Goal: Task Accomplishment & Management: Manage account settings

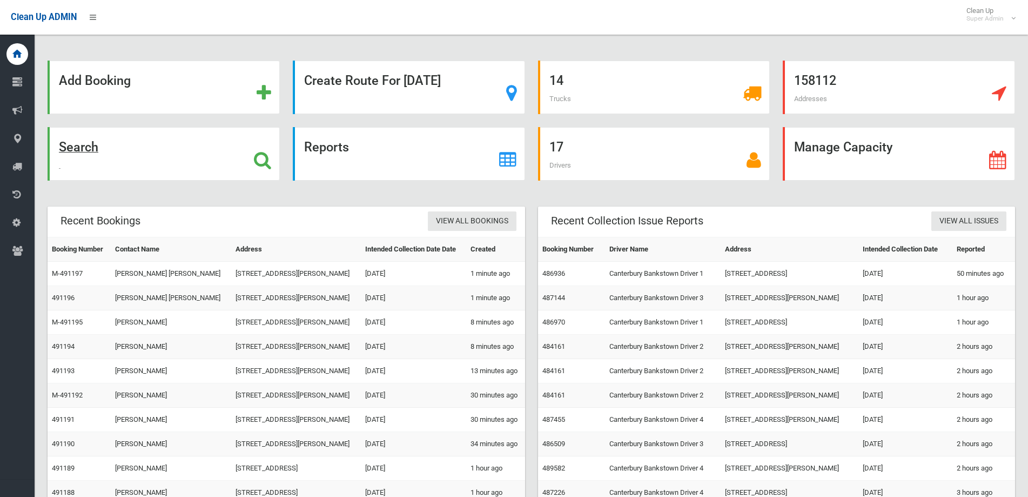
click at [82, 144] on strong "Search" at bounding box center [78, 146] width 39 height 15
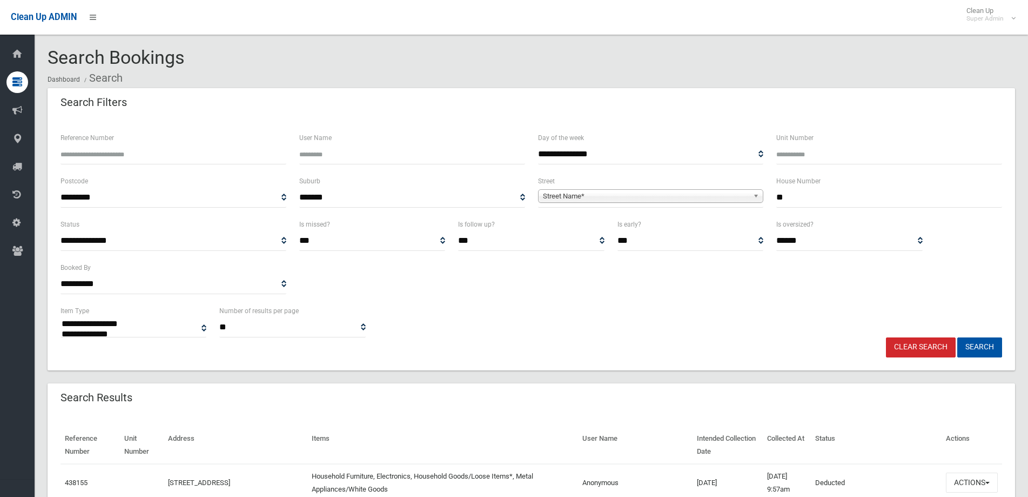
select select
type input "**"
click at [594, 196] on span "Street Name*" at bounding box center [646, 196] width 206 height 13
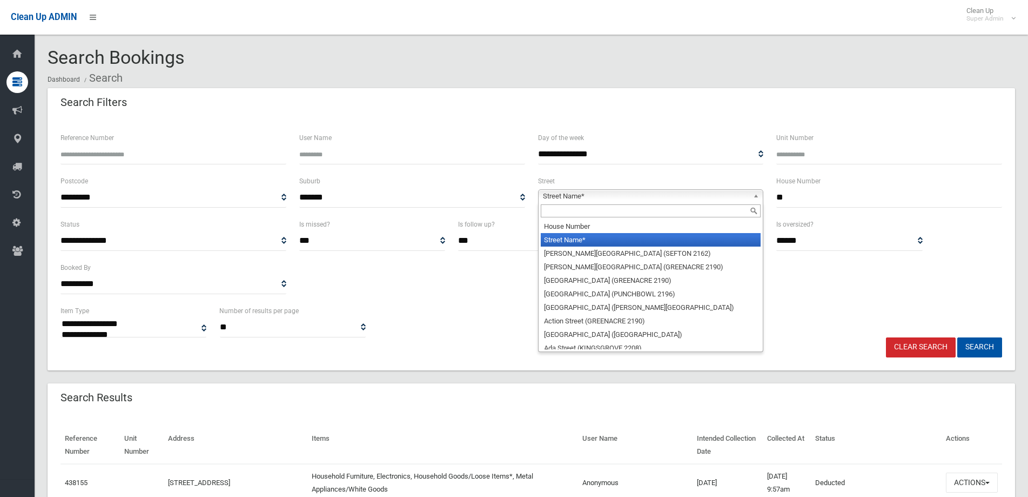
drag, startPoint x: 564, startPoint y: 211, endPoint x: 565, endPoint y: 196, distance: 15.7
click at [564, 205] on input "text" at bounding box center [651, 210] width 220 height 13
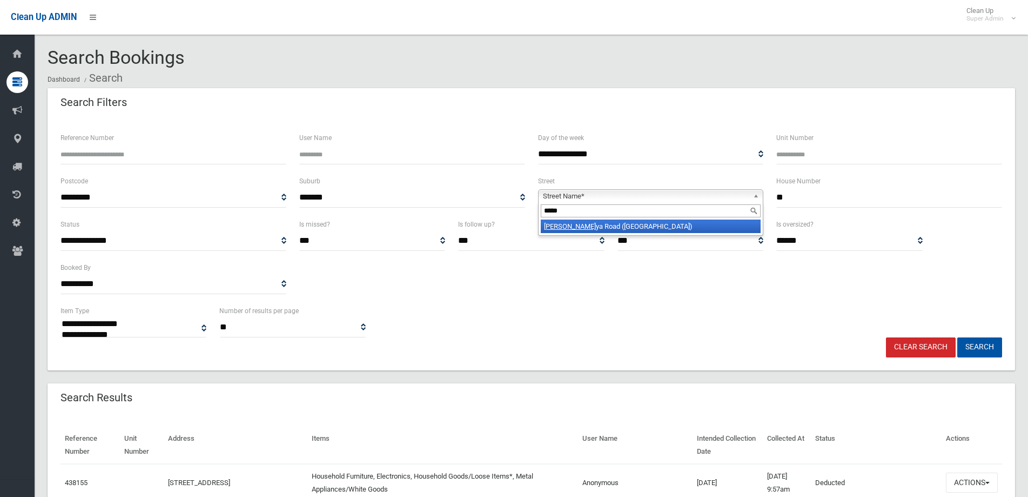
type input "*****"
click at [578, 225] on li "Carin ya Road (PICNIC POINT 2213)" at bounding box center [651, 226] width 220 height 14
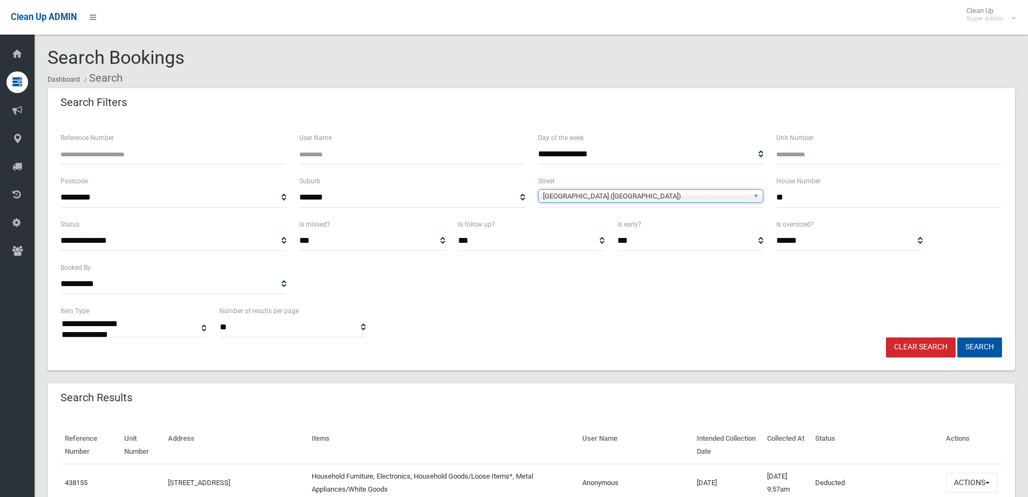
click at [984, 349] on button "Search" at bounding box center [980, 347] width 45 height 20
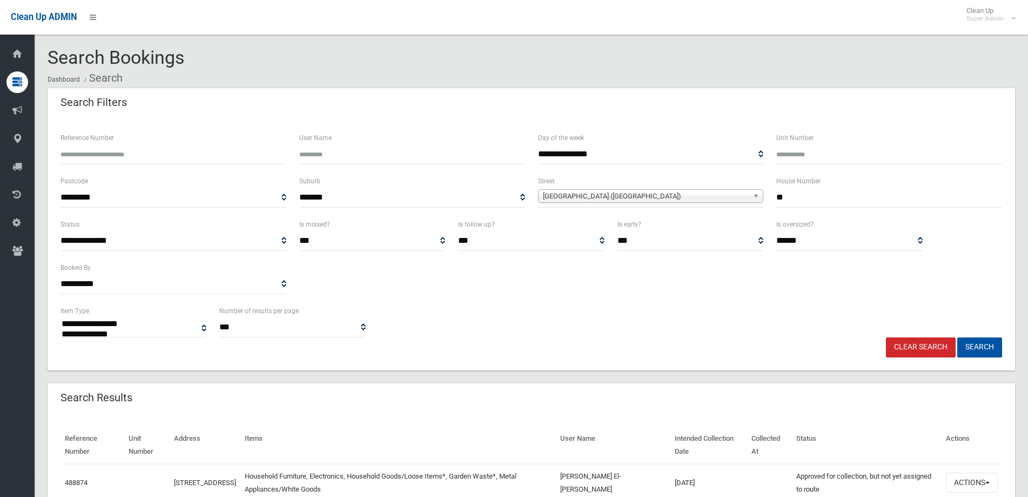
select select
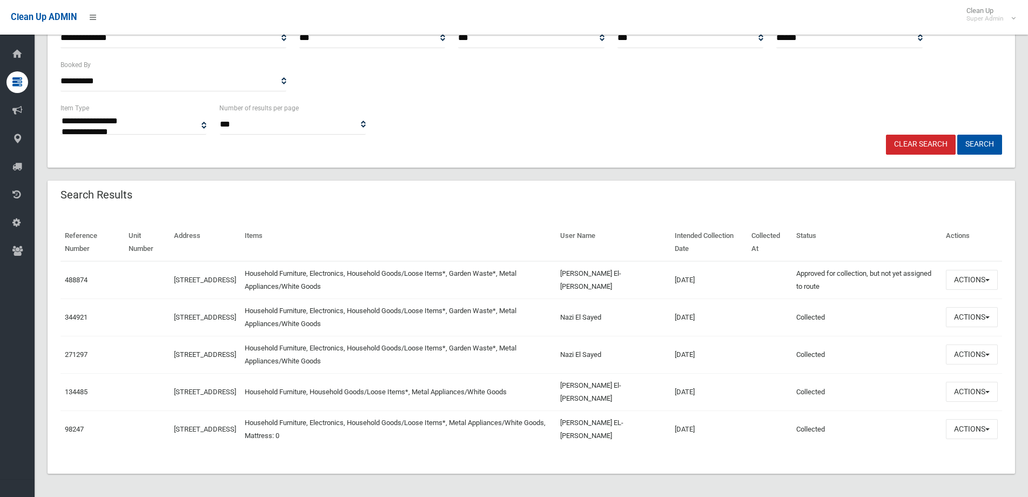
scroll to position [205, 0]
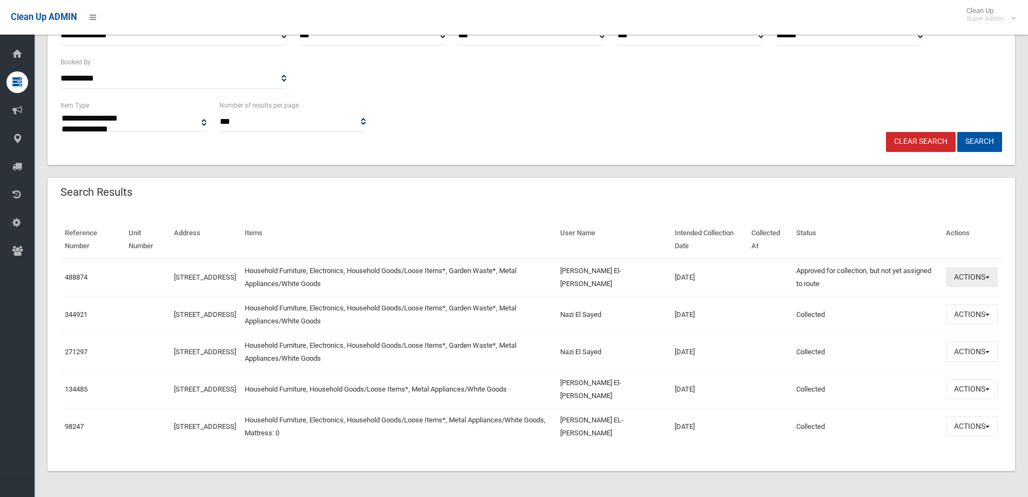
click at [988, 278] on span "button" at bounding box center [988, 277] width 4 height 2
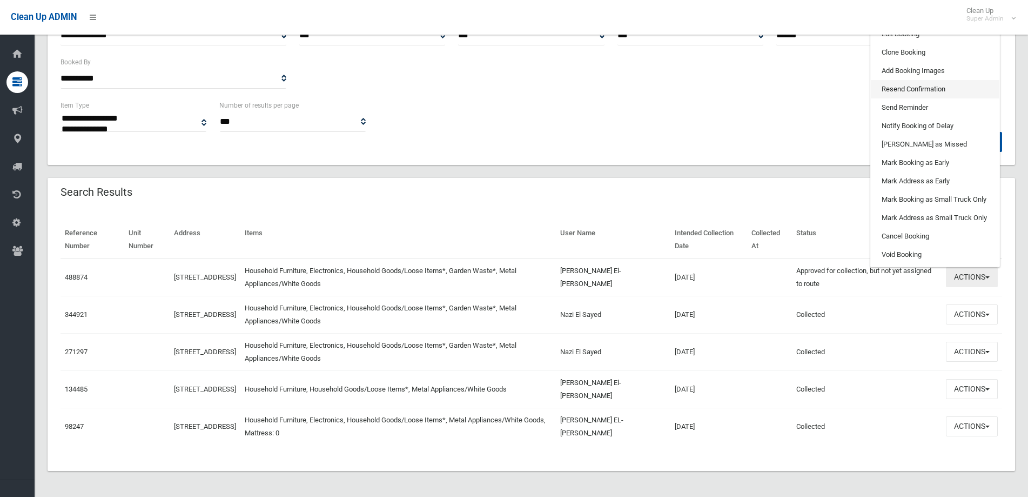
scroll to position [151, 0]
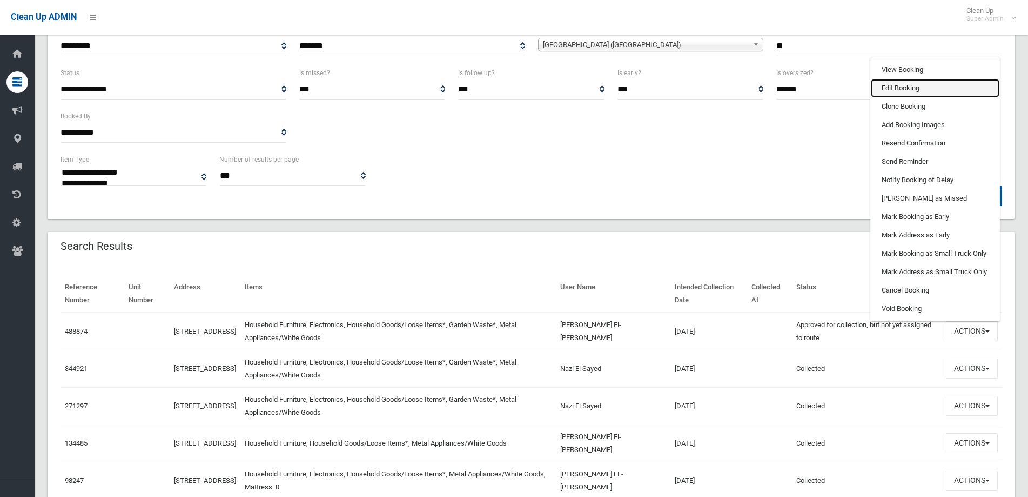
click at [908, 86] on link "Edit Booking" at bounding box center [935, 88] width 129 height 18
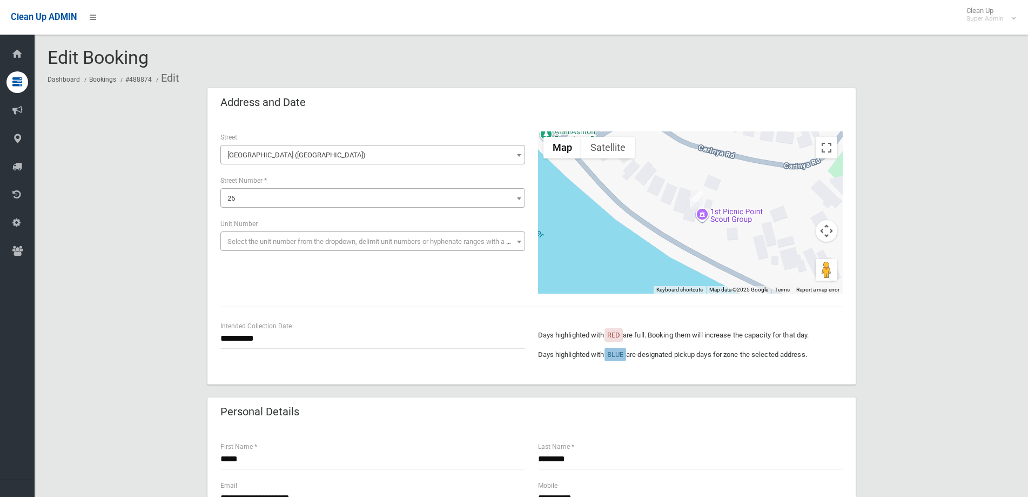
scroll to position [486, 0]
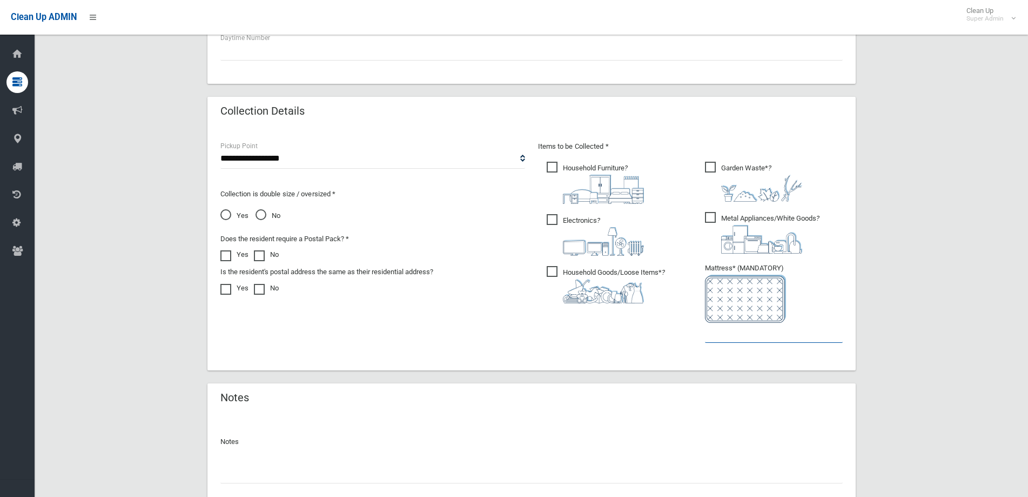
click at [731, 339] on input "text" at bounding box center [774, 333] width 138 height 20
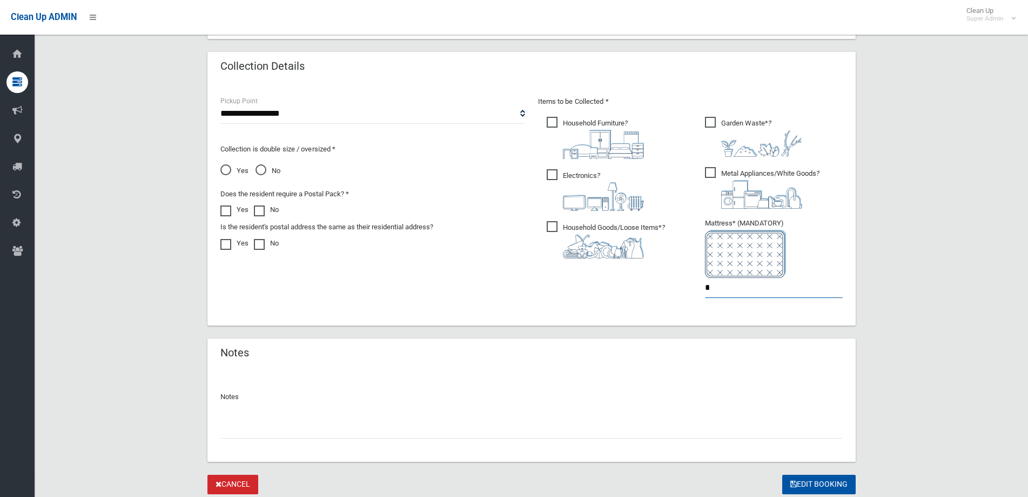
scroll to position [567, 0]
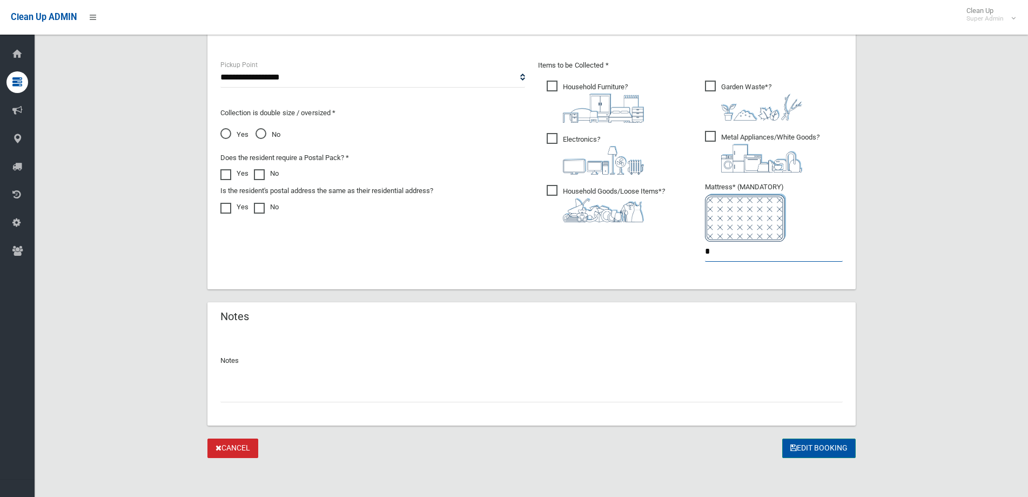
type input "*"
click at [810, 446] on button "Edit Booking" at bounding box center [819, 448] width 73 height 20
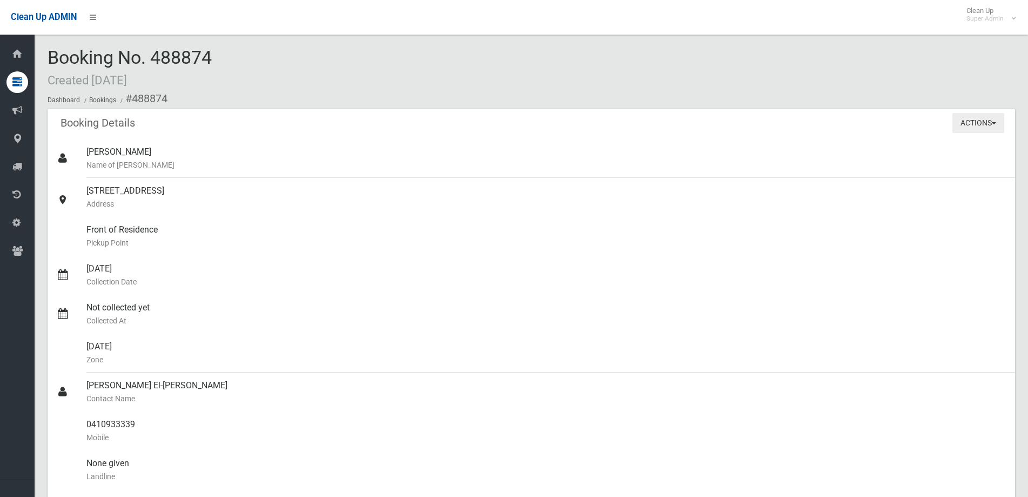
click at [996, 122] on span "button" at bounding box center [994, 123] width 4 height 2
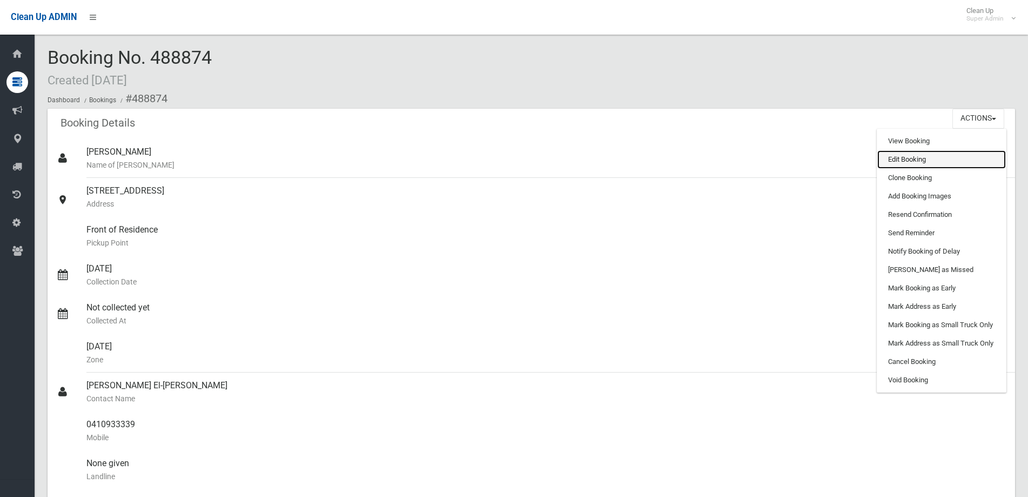
click at [911, 159] on link "Edit Booking" at bounding box center [942, 159] width 129 height 18
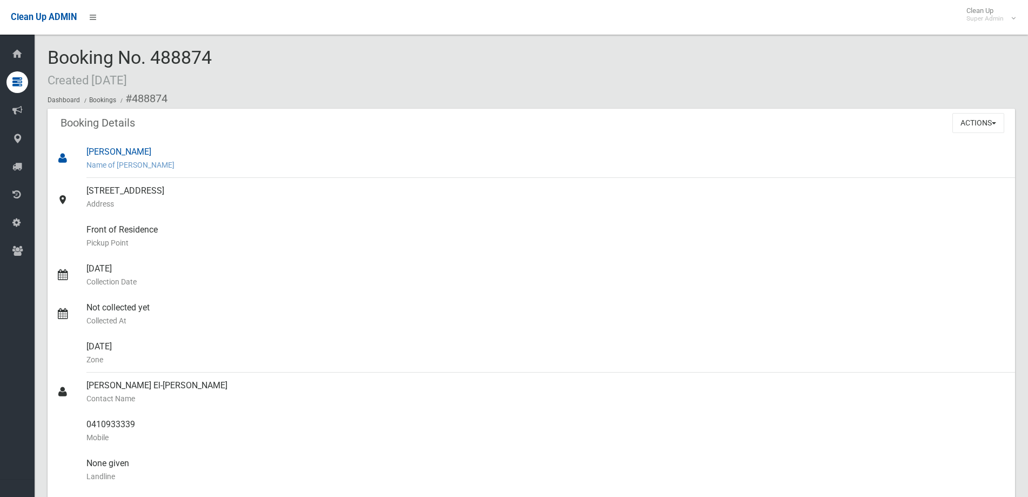
click at [911, 159] on small "Name of [PERSON_NAME]" at bounding box center [546, 164] width 920 height 13
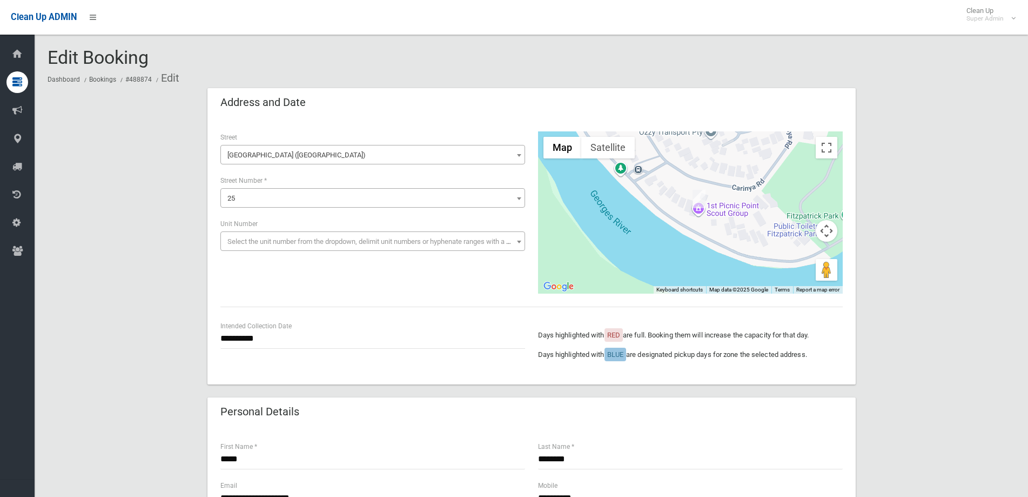
scroll to position [54, 0]
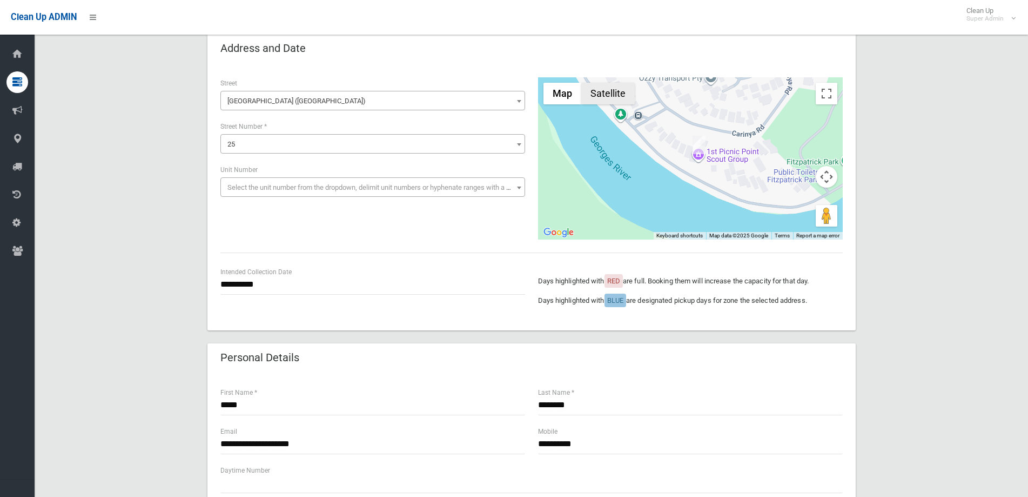
click at [625, 101] on button "Satellite" at bounding box center [608, 94] width 54 height 22
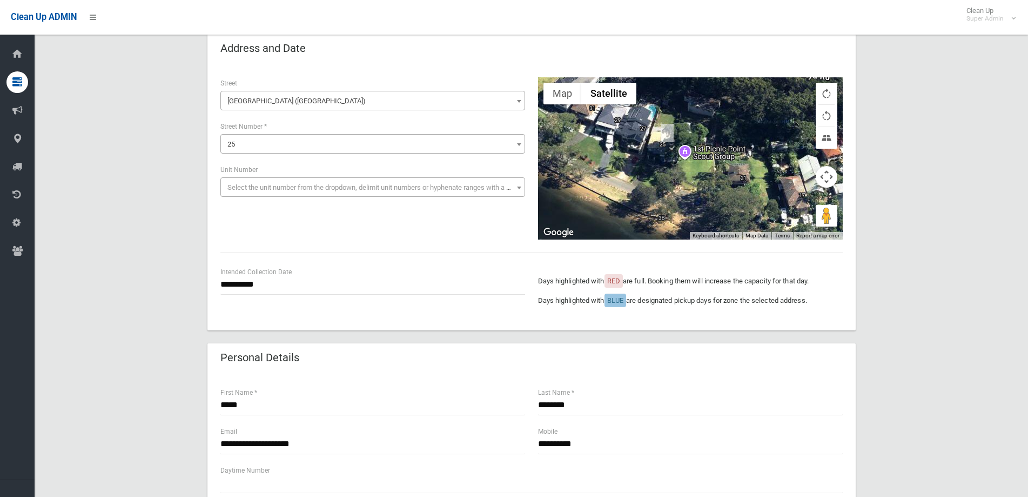
drag, startPoint x: 693, startPoint y: 176, endPoint x: 693, endPoint y: 212, distance: 36.2
click at [693, 212] on div at bounding box center [690, 158] width 305 height 162
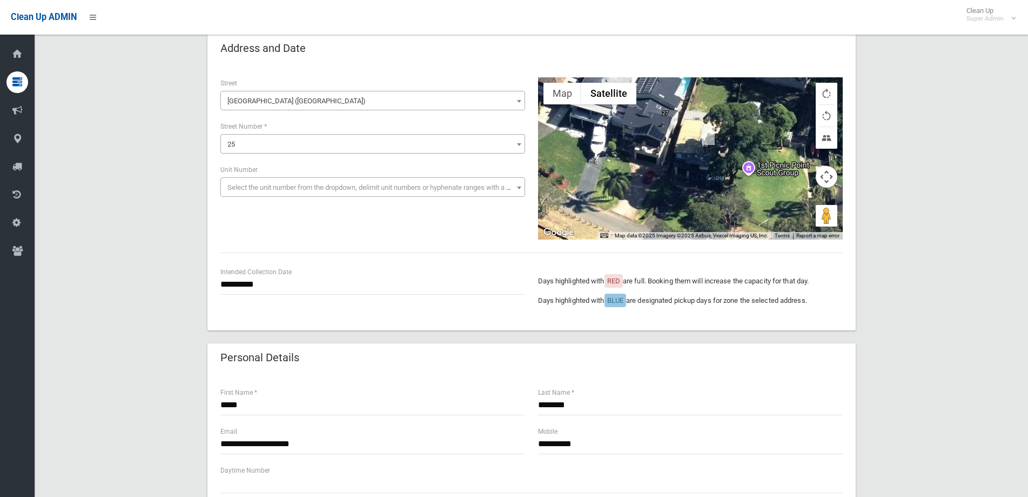
drag, startPoint x: 674, startPoint y: 182, endPoint x: 732, endPoint y: 210, distance: 63.8
click at [732, 210] on div at bounding box center [690, 158] width 305 height 162
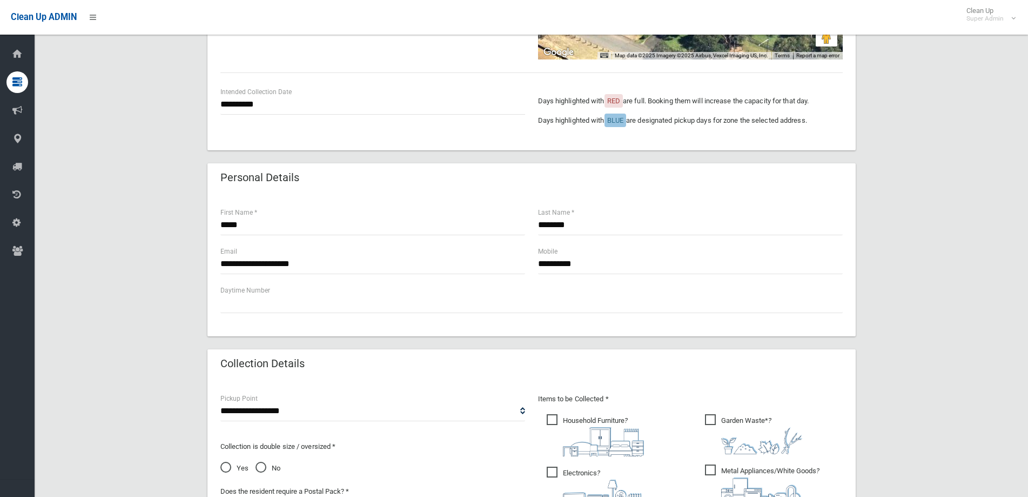
scroll to position [324, 0]
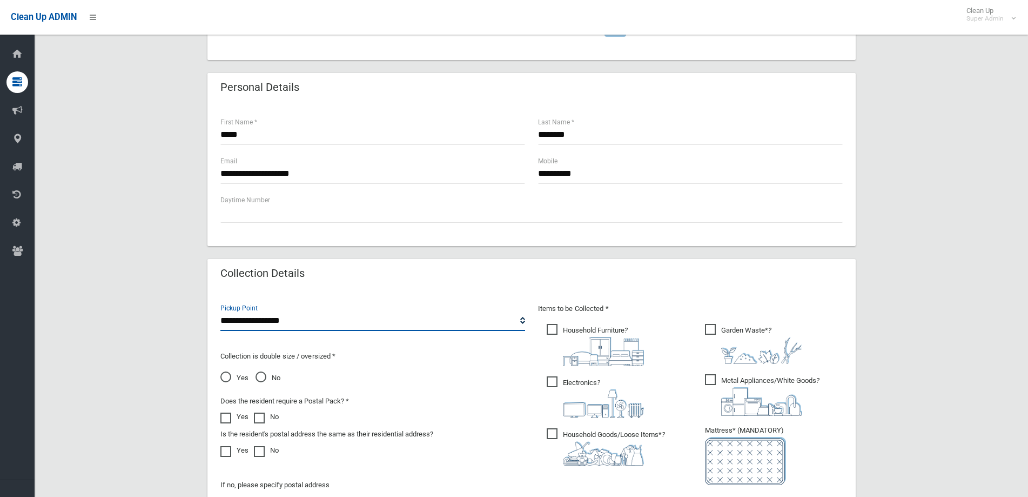
click at [521, 322] on select "**********" at bounding box center [372, 321] width 305 height 20
select select "*"
click at [220, 311] on select "**********" at bounding box center [372, 321] width 305 height 20
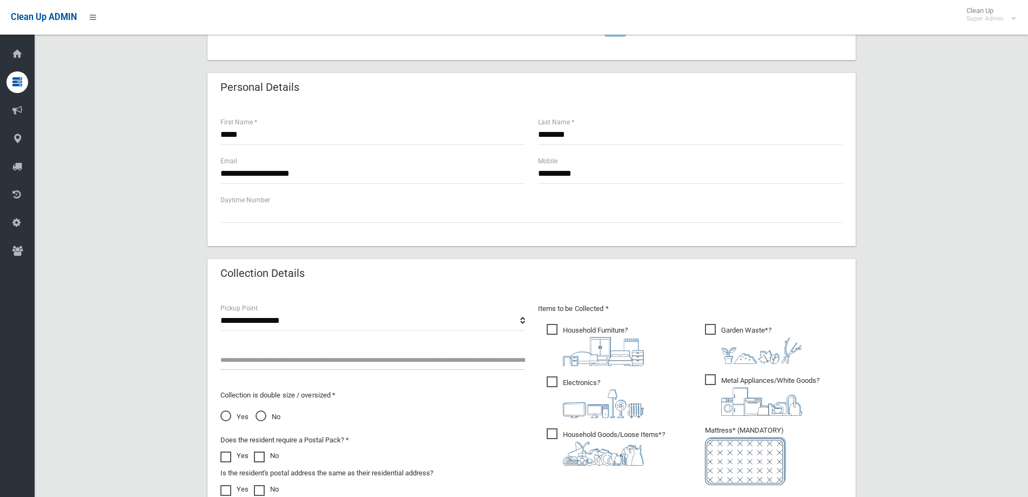
click at [225, 359] on input "text" at bounding box center [372, 360] width 305 height 20
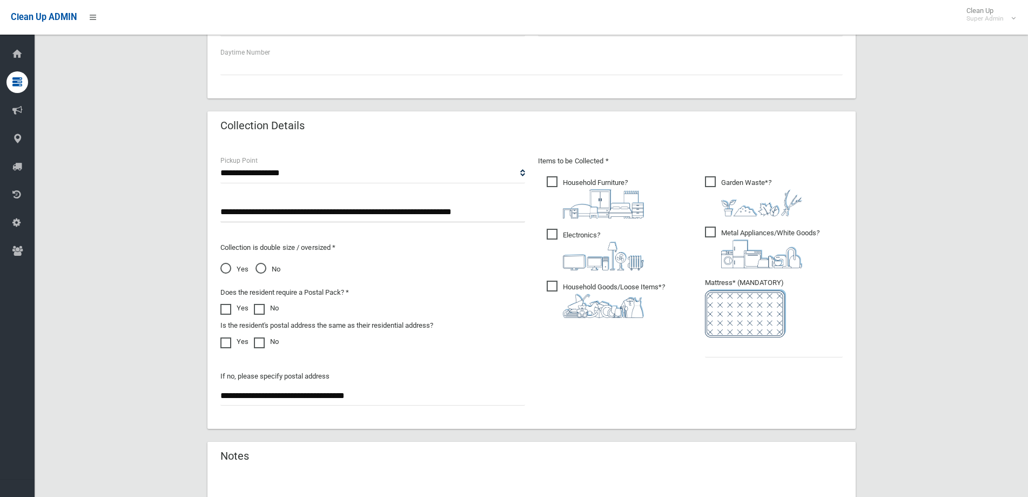
scroll to position [486, 0]
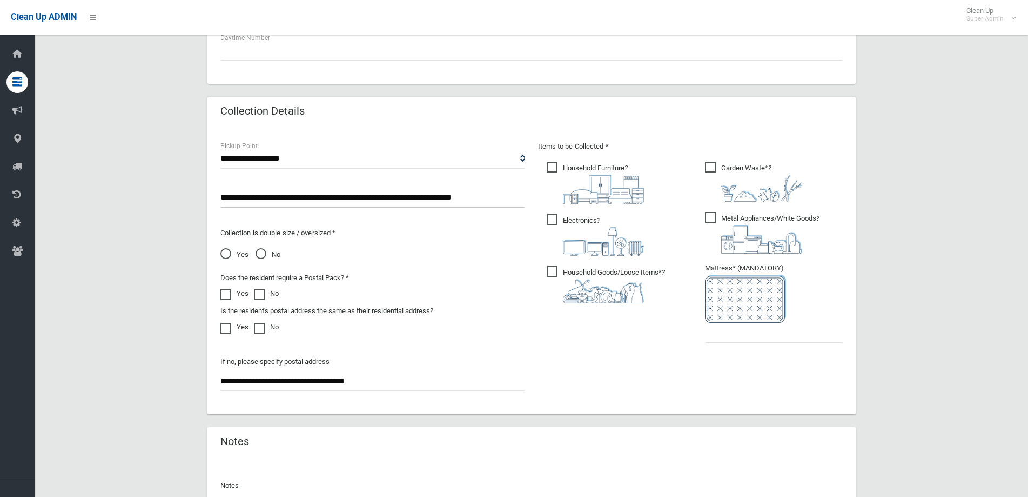
type input "**********"
click at [762, 336] on input "text" at bounding box center [774, 333] width 138 height 20
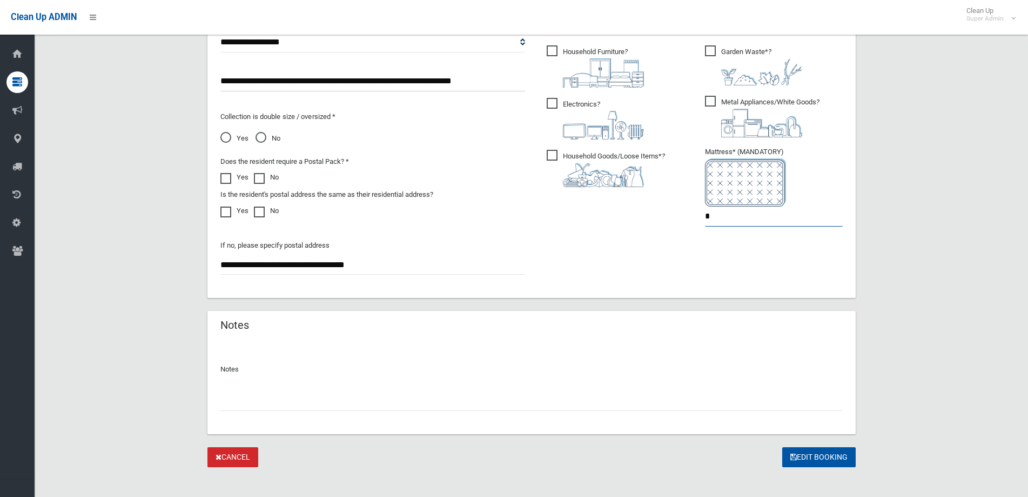
scroll to position [612, 0]
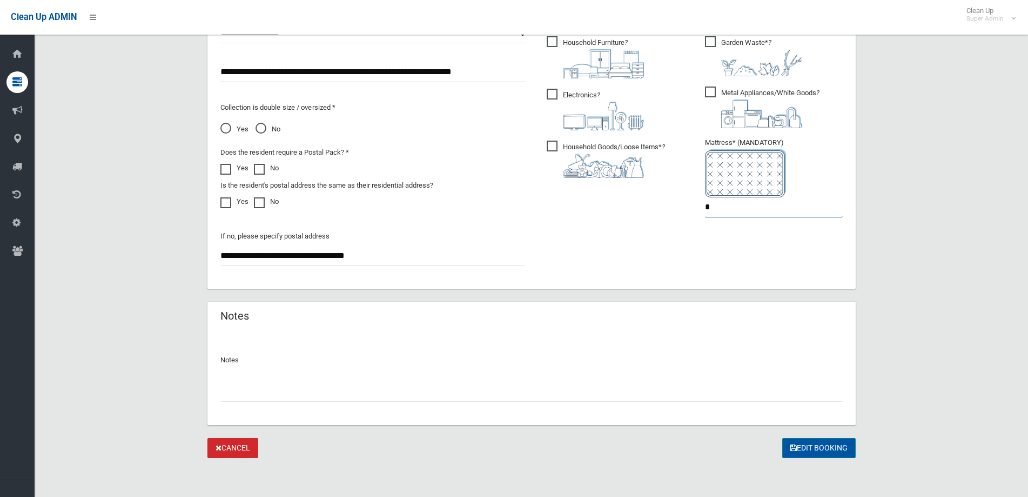
type input "*"
click at [817, 442] on button "Edit Booking" at bounding box center [819, 448] width 73 height 20
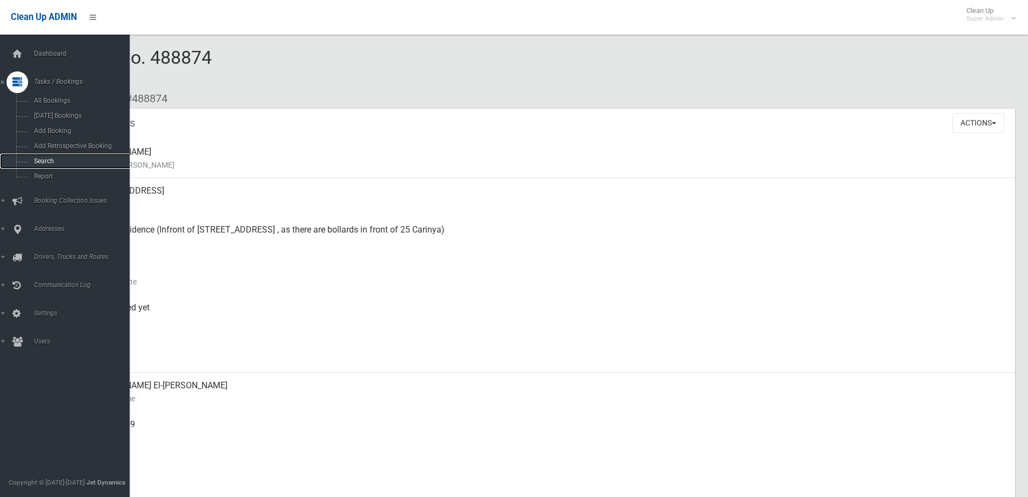
click at [41, 158] on span "Search" at bounding box center [80, 161] width 99 height 8
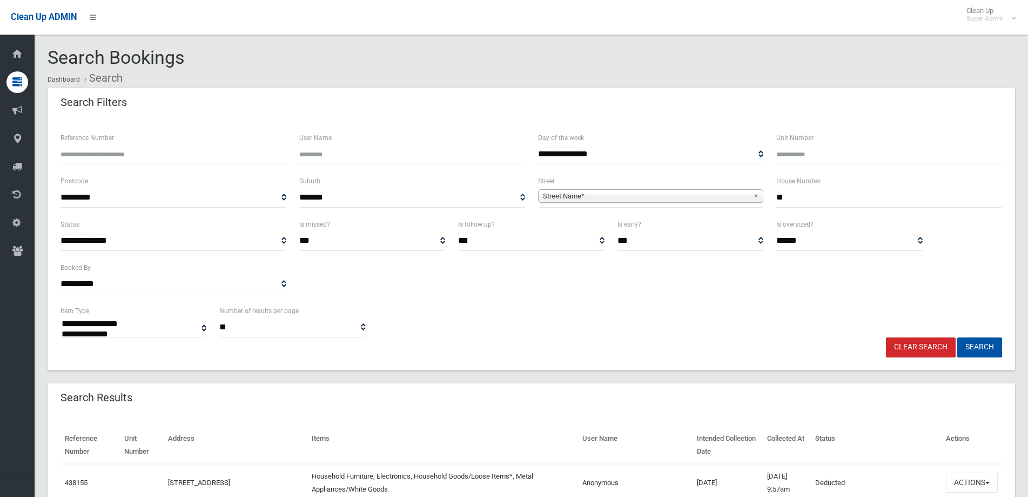
select select
type input "**"
click at [615, 191] on span "Street Name*" at bounding box center [646, 196] width 206 height 13
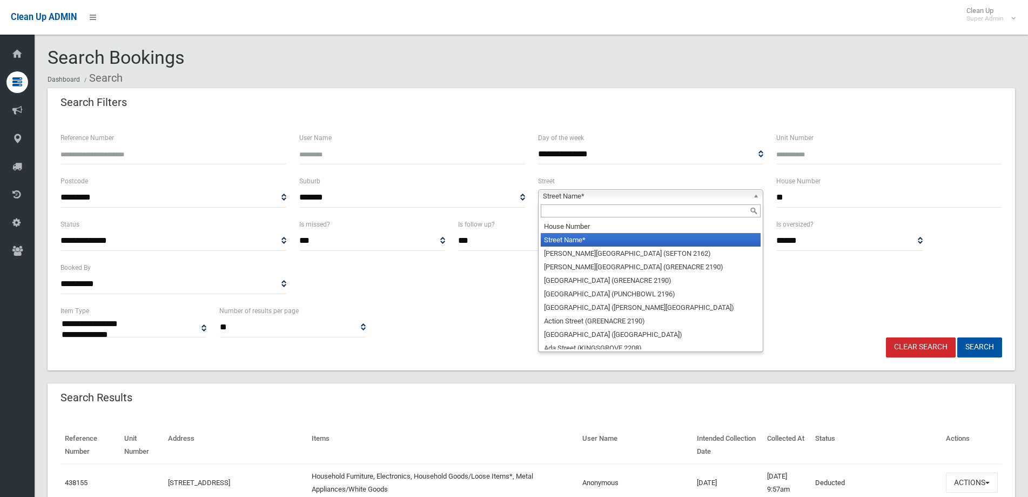
click at [558, 205] on input "text" at bounding box center [651, 210] width 220 height 13
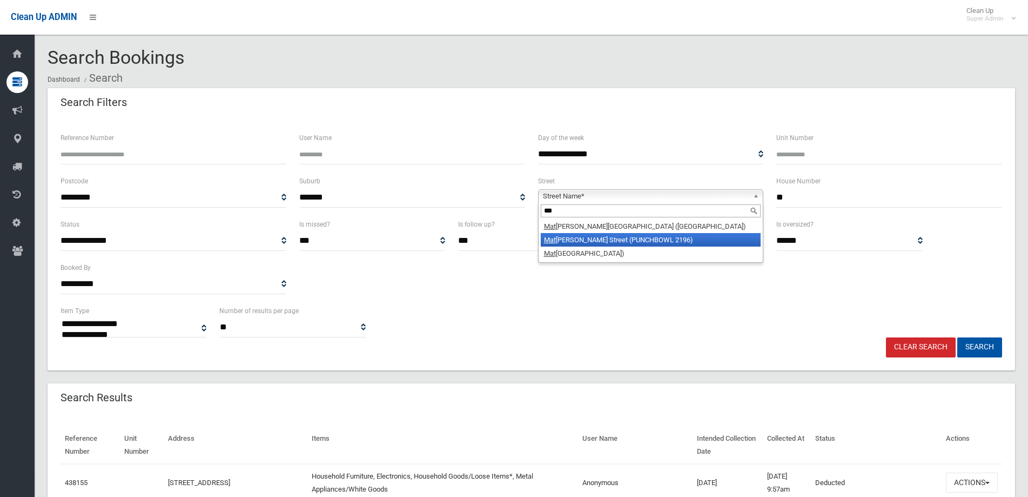
type input "***"
click at [598, 241] on li "Mat thews Street (PUNCHBOWL 2196)" at bounding box center [651, 240] width 220 height 14
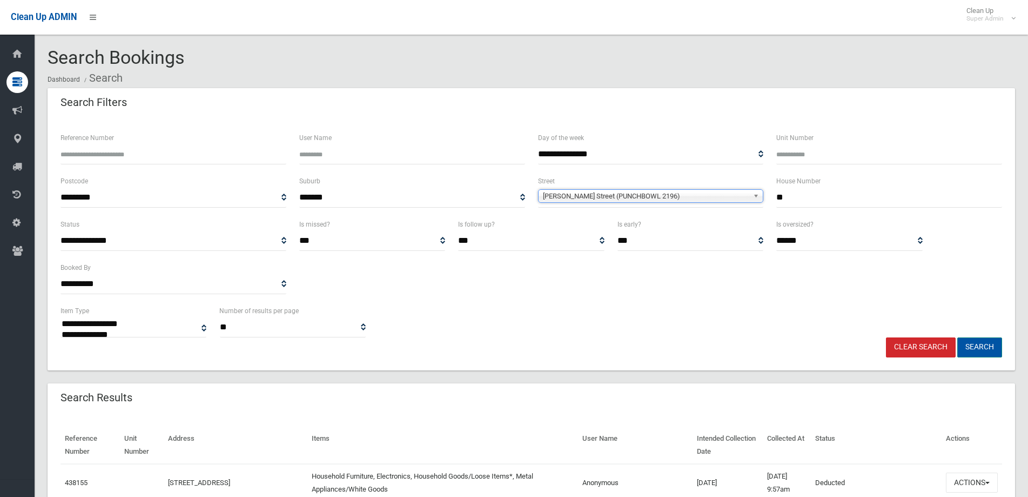
click at [979, 348] on button "Search" at bounding box center [980, 347] width 45 height 20
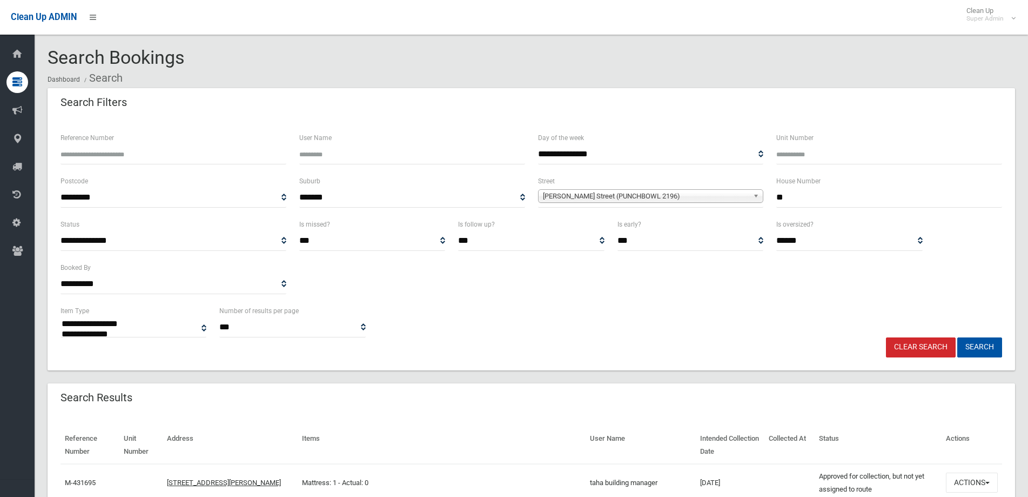
select select
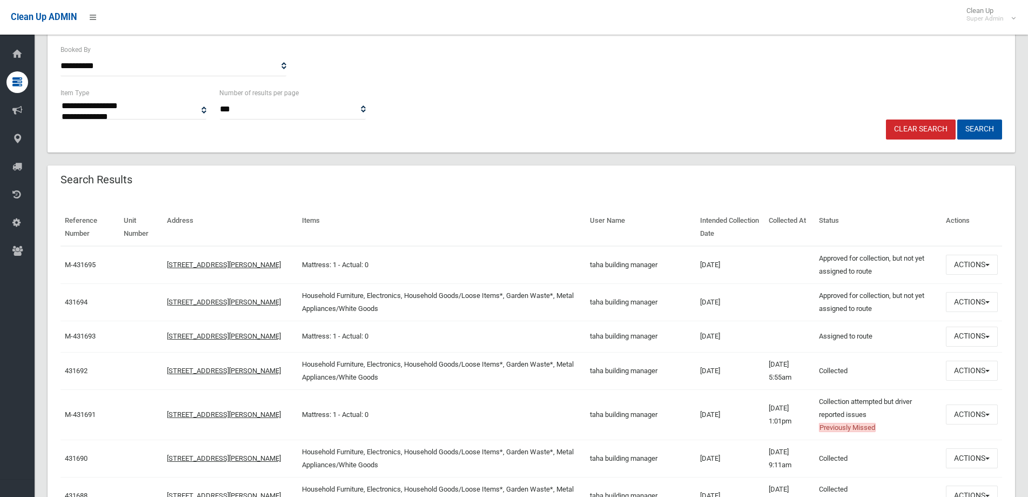
scroll to position [270, 0]
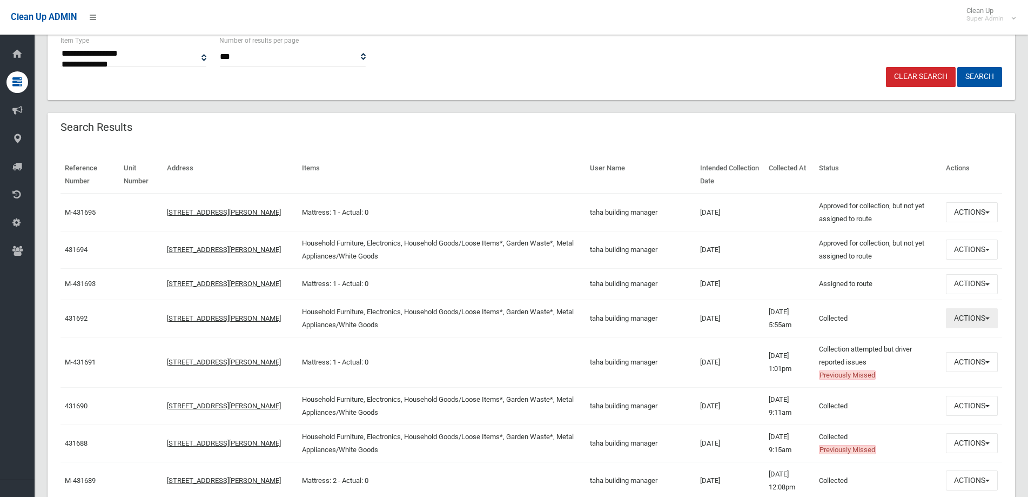
click at [990, 317] on button "Actions" at bounding box center [972, 318] width 52 height 20
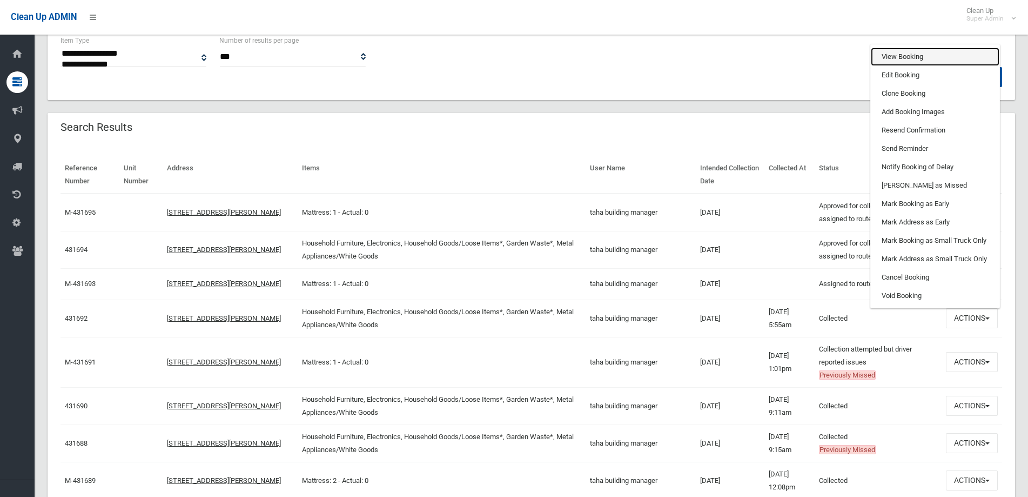
click at [895, 56] on link "View Booking" at bounding box center [935, 57] width 129 height 18
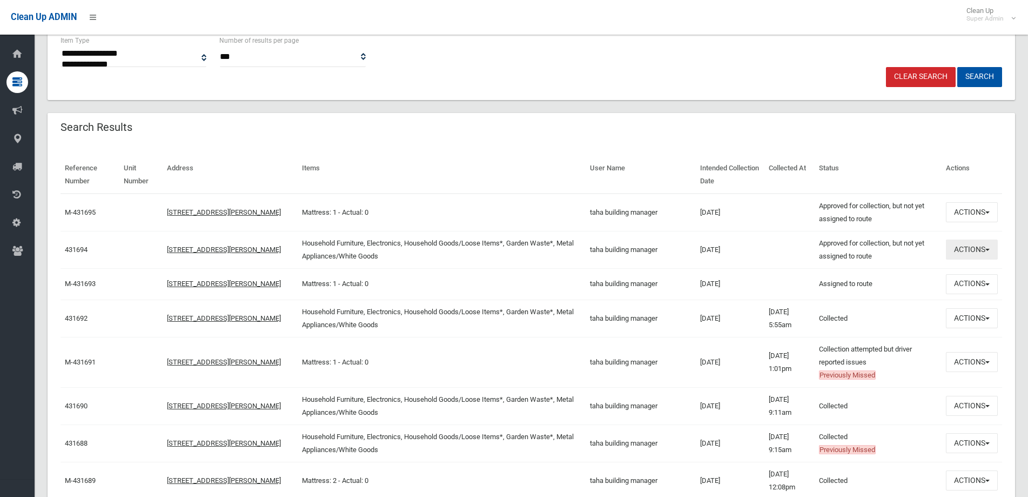
click at [989, 249] on span "button" at bounding box center [988, 250] width 4 height 2
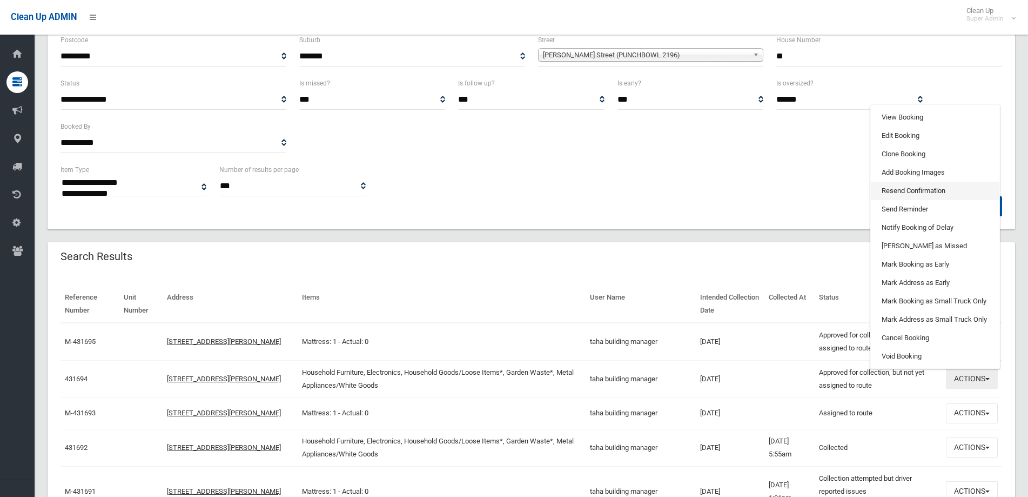
scroll to position [54, 0]
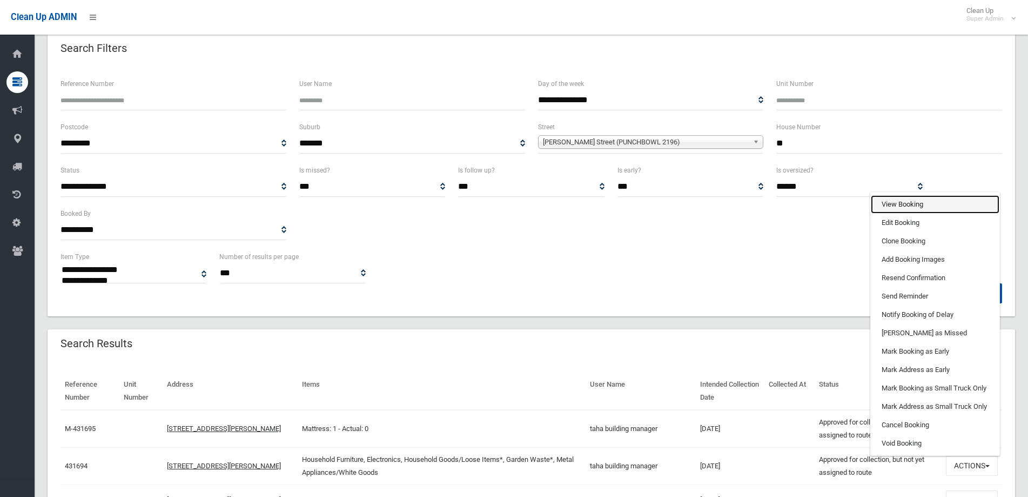
click at [890, 202] on link "View Booking" at bounding box center [935, 204] width 129 height 18
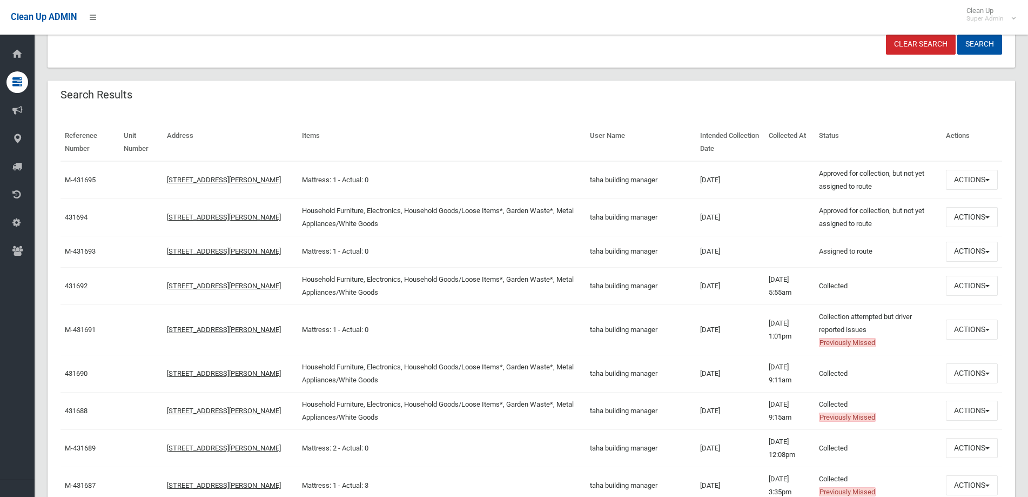
scroll to position [324, 0]
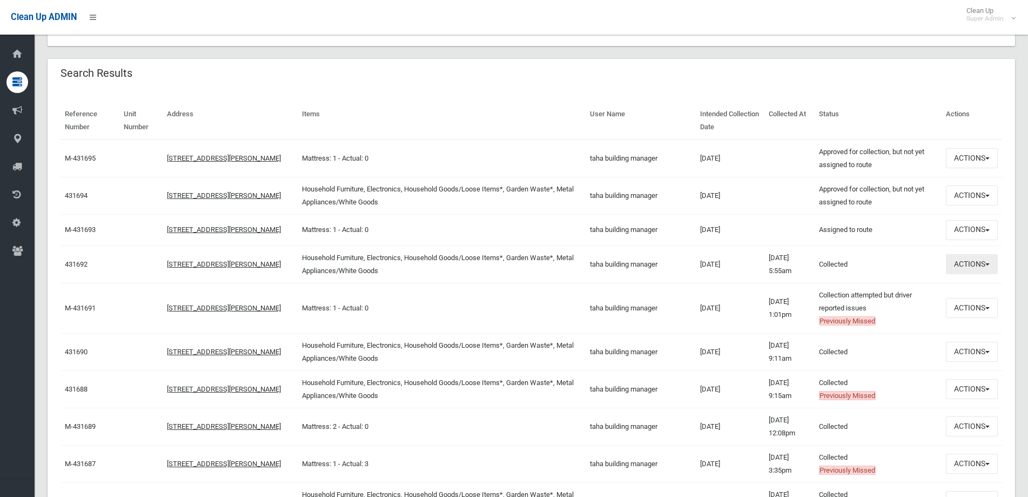
click at [986, 263] on span "button" at bounding box center [988, 264] width 4 height 2
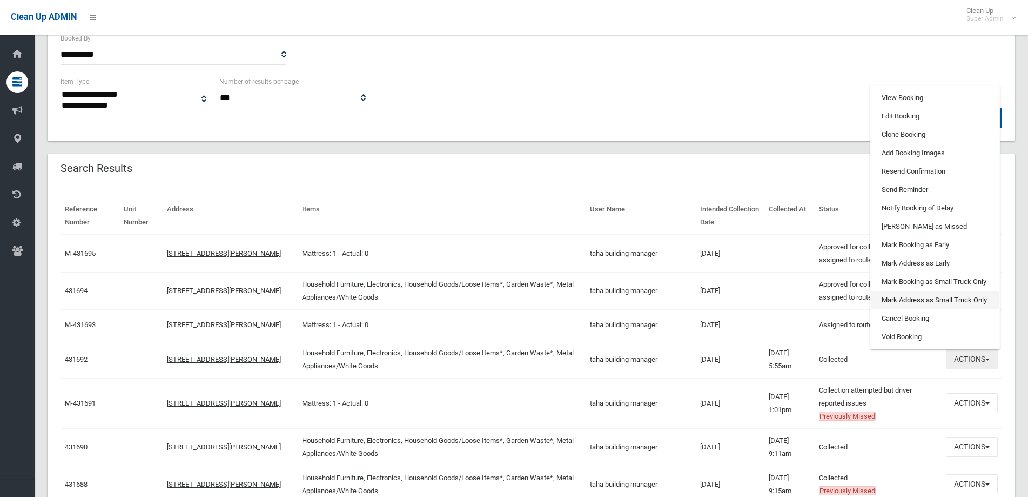
scroll to position [216, 0]
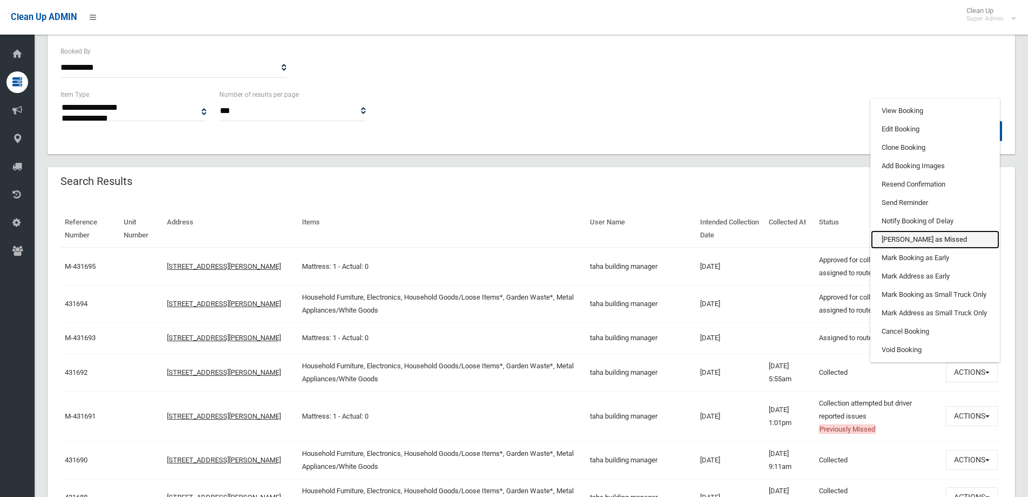
click at [892, 240] on link "[PERSON_NAME] as Missed" at bounding box center [935, 239] width 129 height 18
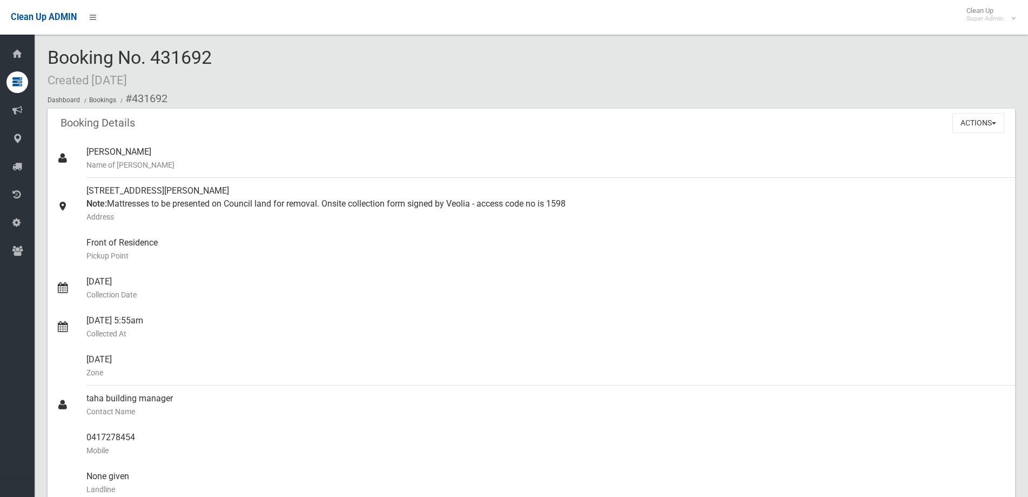
scroll to position [703, 0]
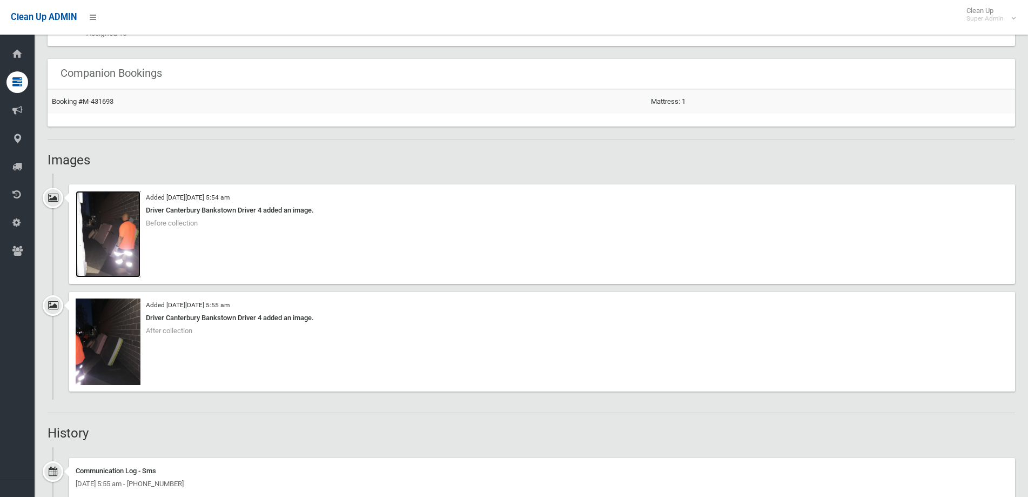
click at [119, 237] on img at bounding box center [108, 234] width 65 height 86
click at [113, 345] on img at bounding box center [108, 341] width 65 height 86
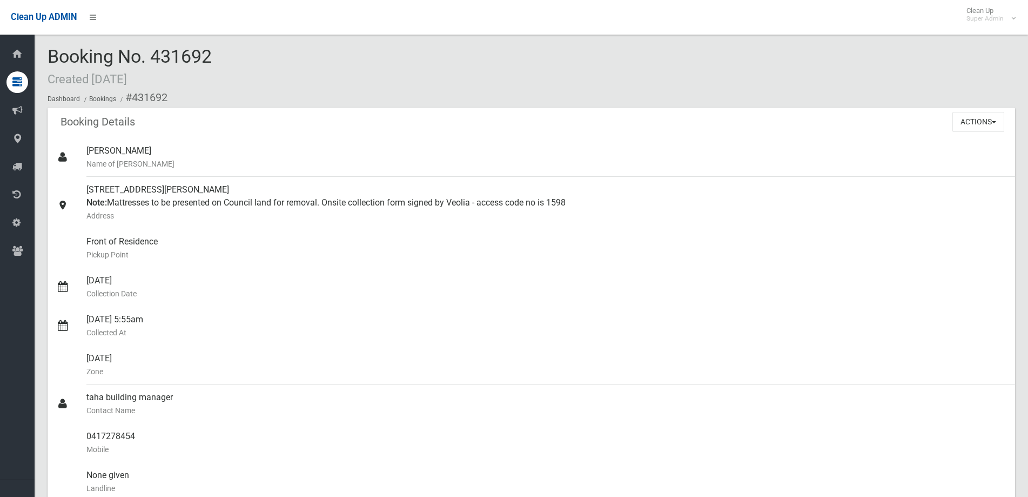
scroll to position [0, 0]
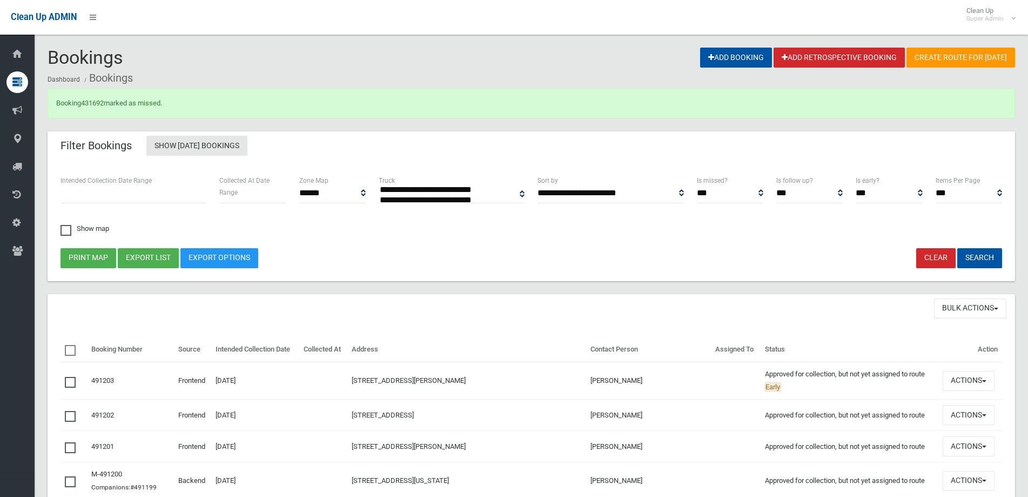
select select
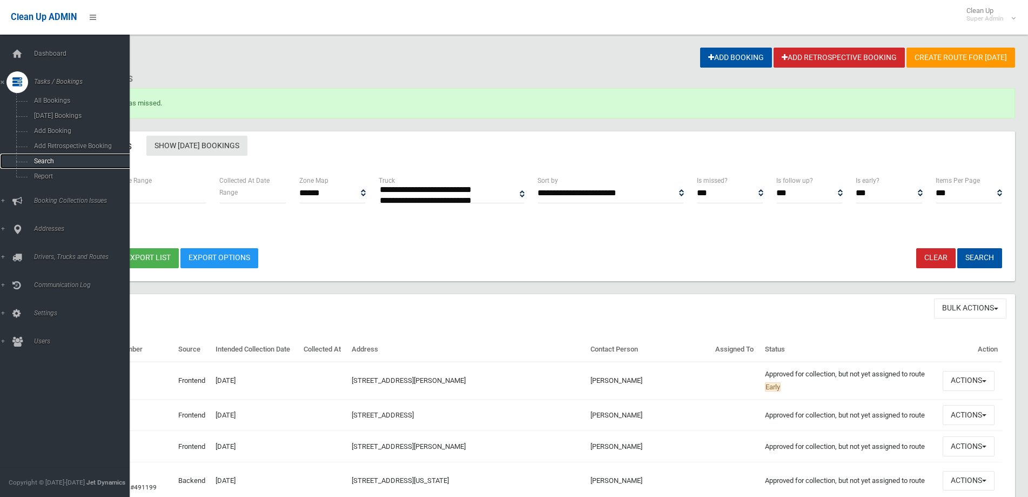
click at [41, 162] on span "Search" at bounding box center [80, 161] width 99 height 8
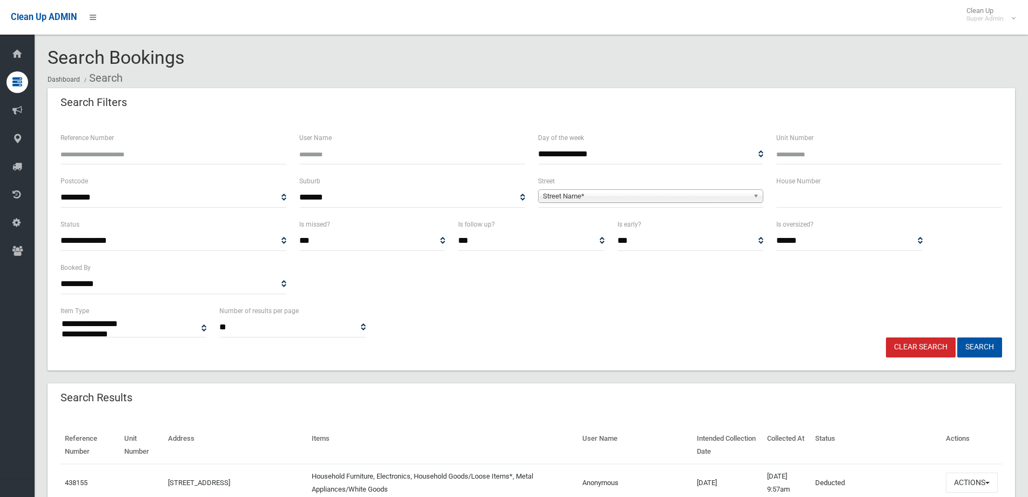
select select
click at [824, 192] on input "text" at bounding box center [890, 198] width 226 height 20
type input "***"
click at [606, 193] on span "Street Name*" at bounding box center [646, 196] width 206 height 13
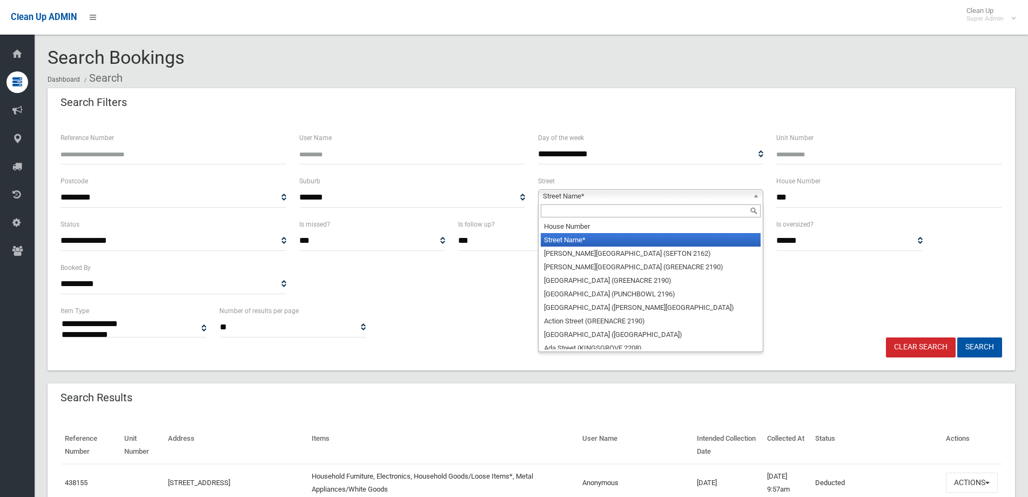
click at [553, 209] on input "text" at bounding box center [651, 210] width 220 height 13
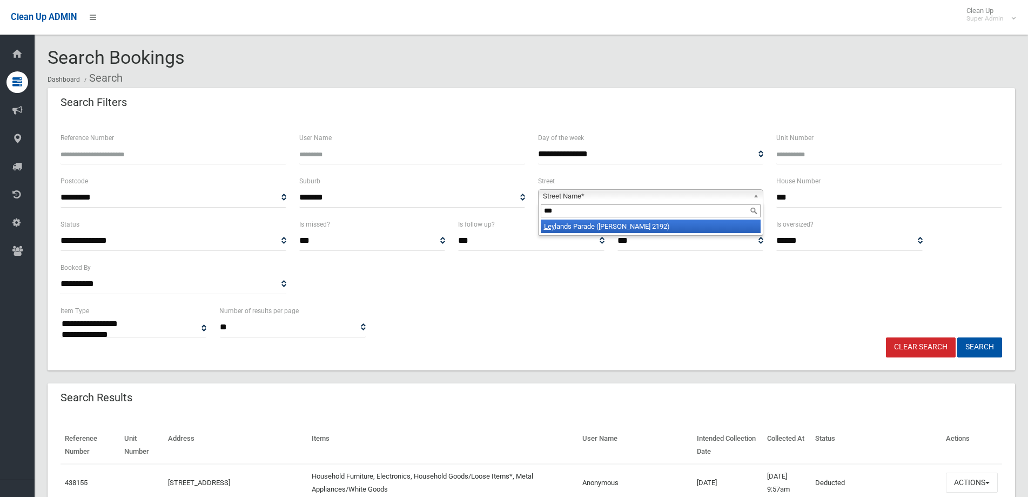
type input "***"
click at [576, 229] on li "Ley lands Parade (BELMORE 2192)" at bounding box center [651, 226] width 220 height 14
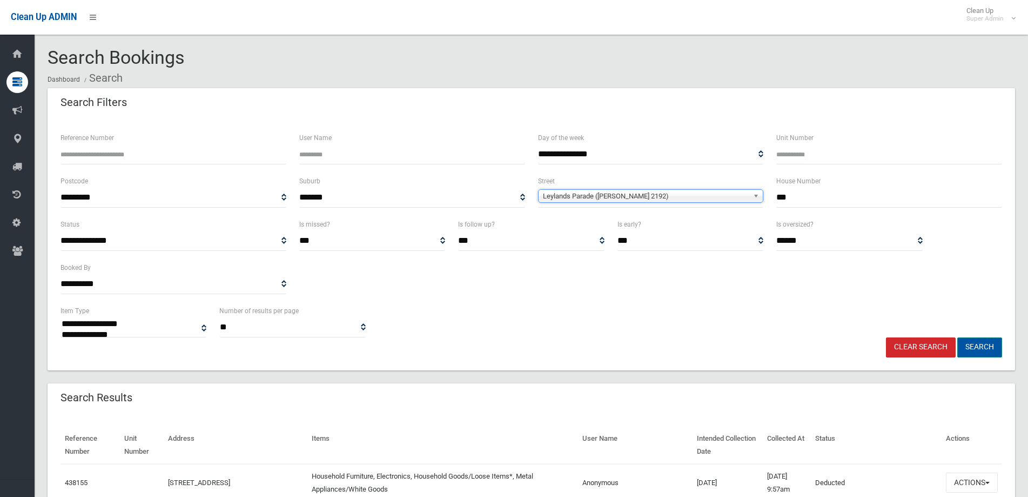
click at [983, 347] on button "Search" at bounding box center [980, 347] width 45 height 20
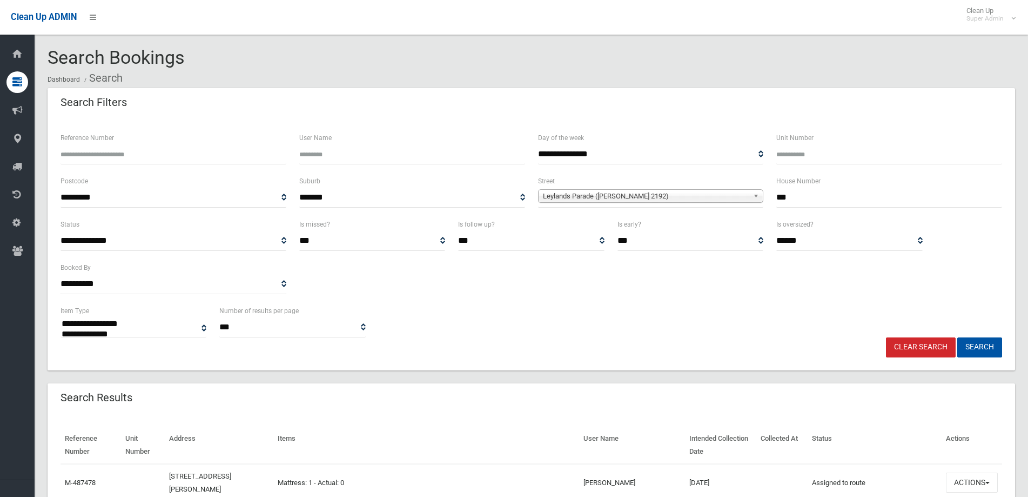
select select
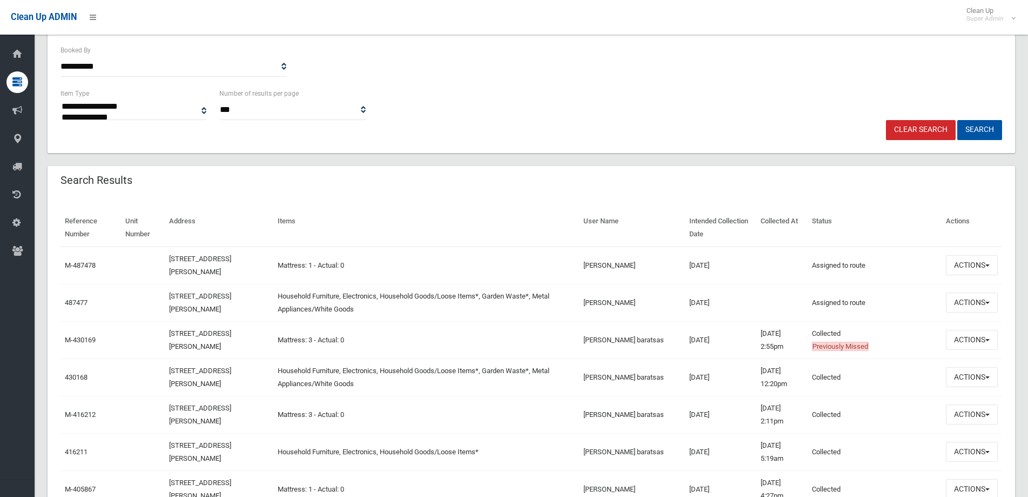
scroll to position [216, 0]
click at [986, 304] on span "button" at bounding box center [988, 304] width 4 height 2
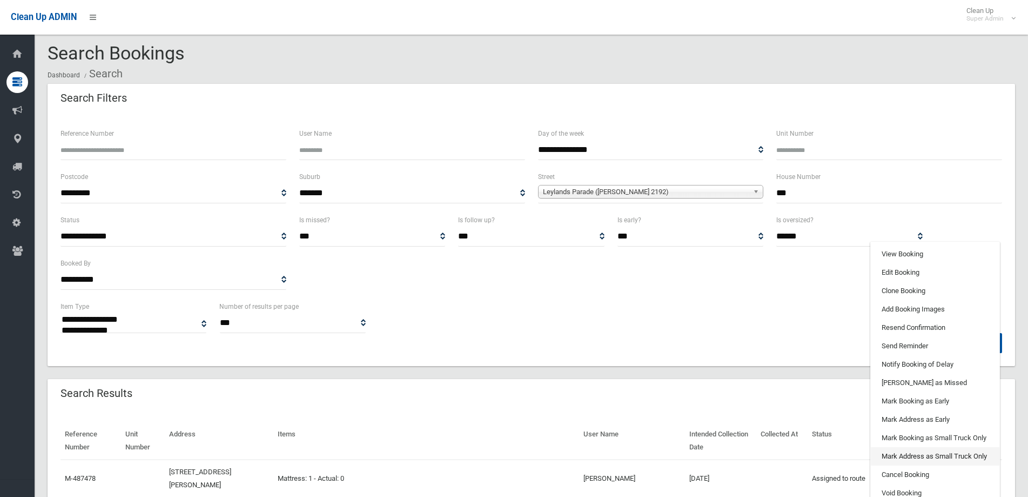
scroll to position [0, 0]
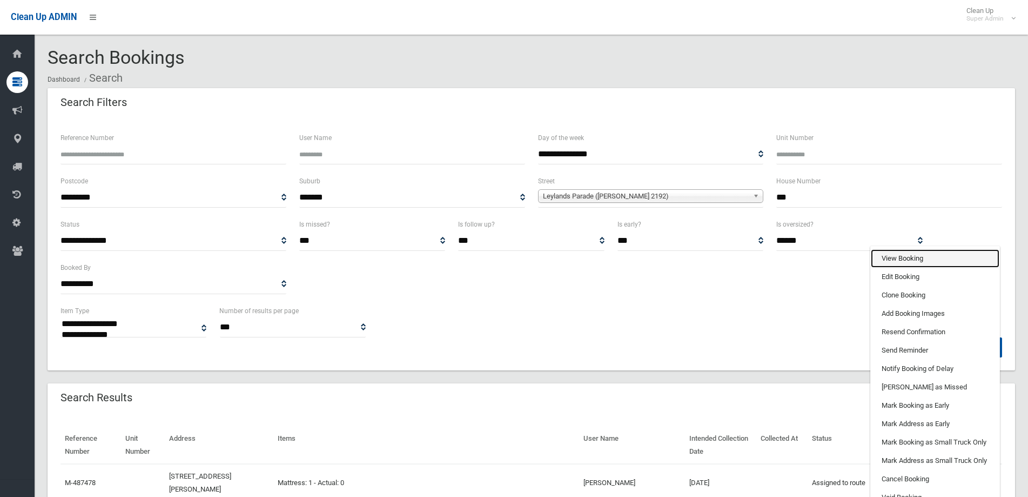
click at [900, 256] on link "View Booking" at bounding box center [935, 258] width 129 height 18
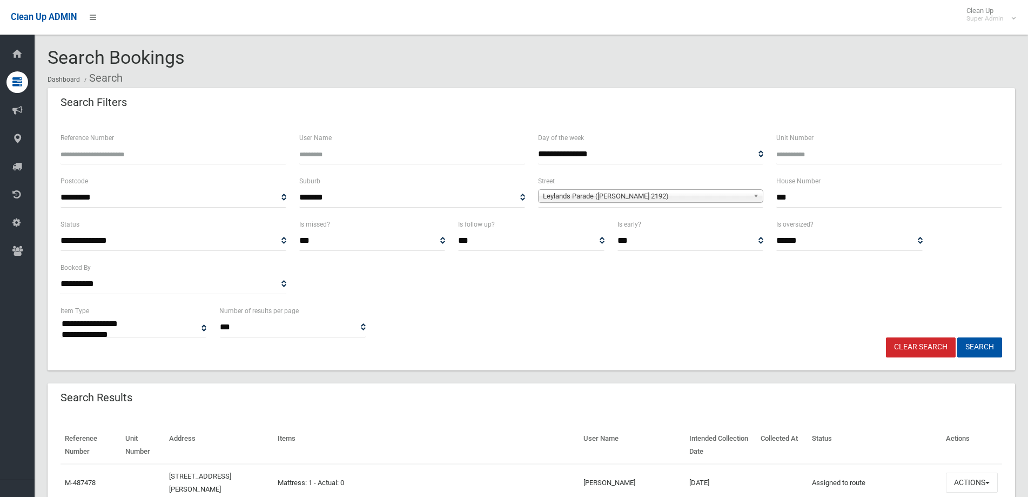
drag, startPoint x: 803, startPoint y: 199, endPoint x: 739, endPoint y: 197, distance: 63.2
click at [739, 197] on div "**********" at bounding box center [531, 196] width 955 height 43
type input "***"
click at [638, 197] on span "Leylands Parade (BELMORE 2192)" at bounding box center [646, 196] width 206 height 13
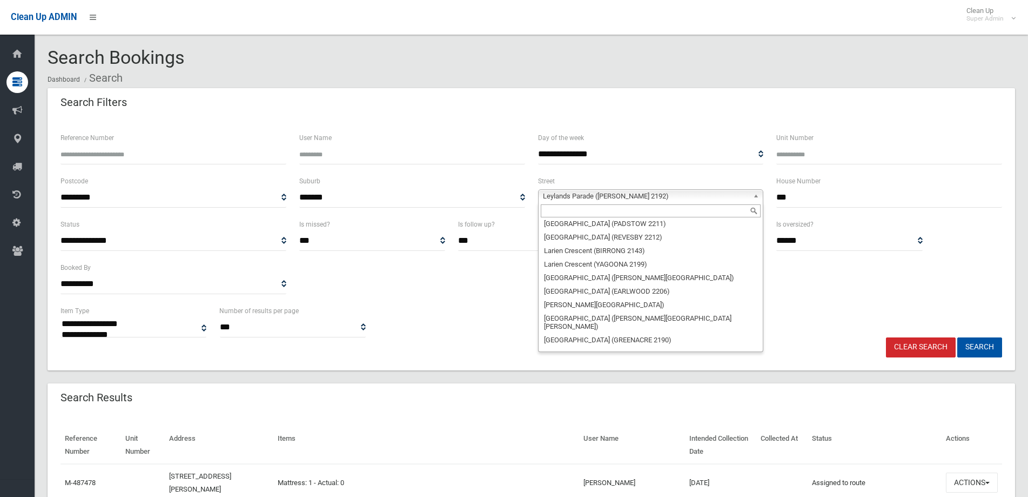
click at [557, 210] on input "text" at bounding box center [651, 210] width 220 height 13
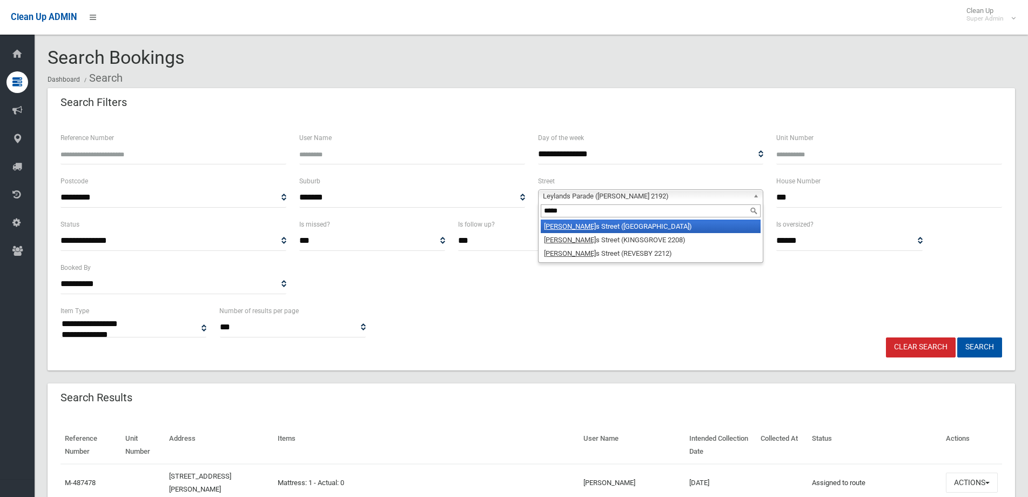
type input "*****"
click at [621, 229] on li "Thoma s Street (PICNIC POINT 2213)" at bounding box center [651, 226] width 220 height 14
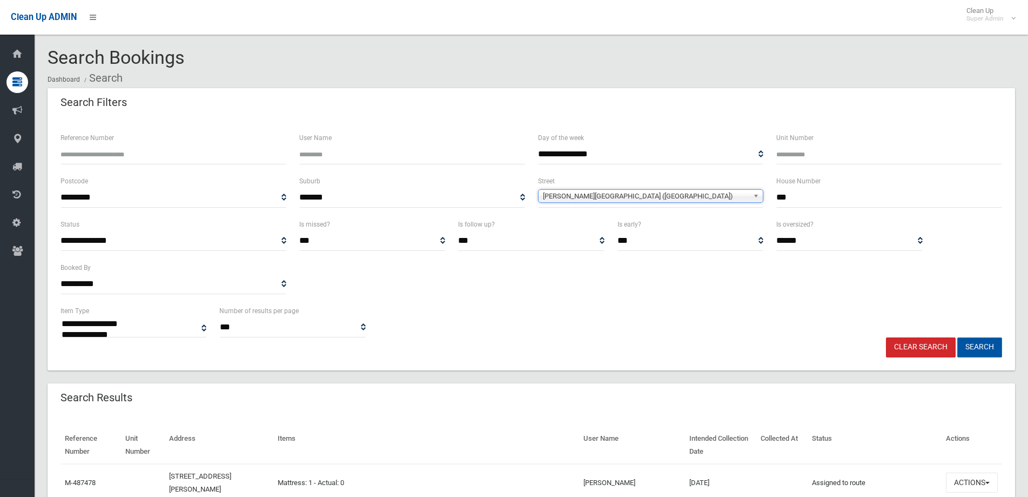
click at [990, 346] on button "Search" at bounding box center [980, 347] width 45 height 20
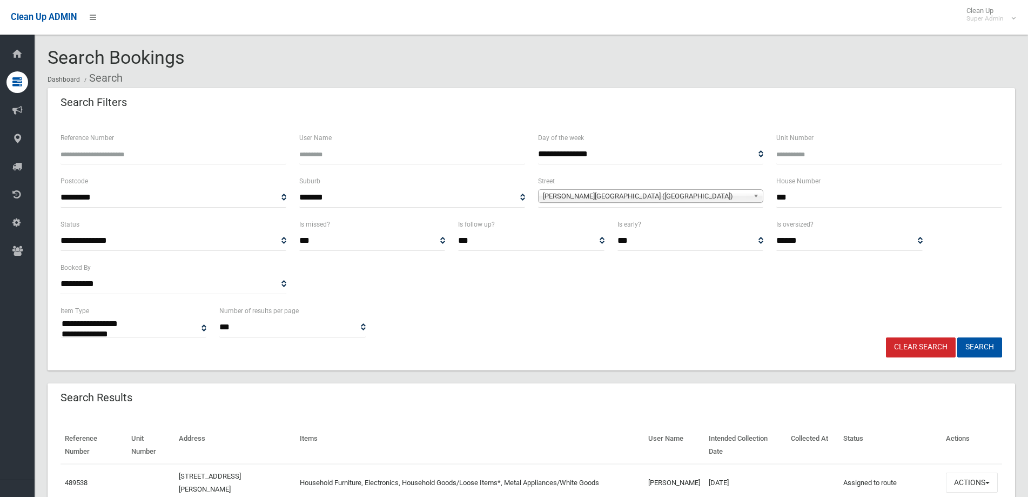
select select
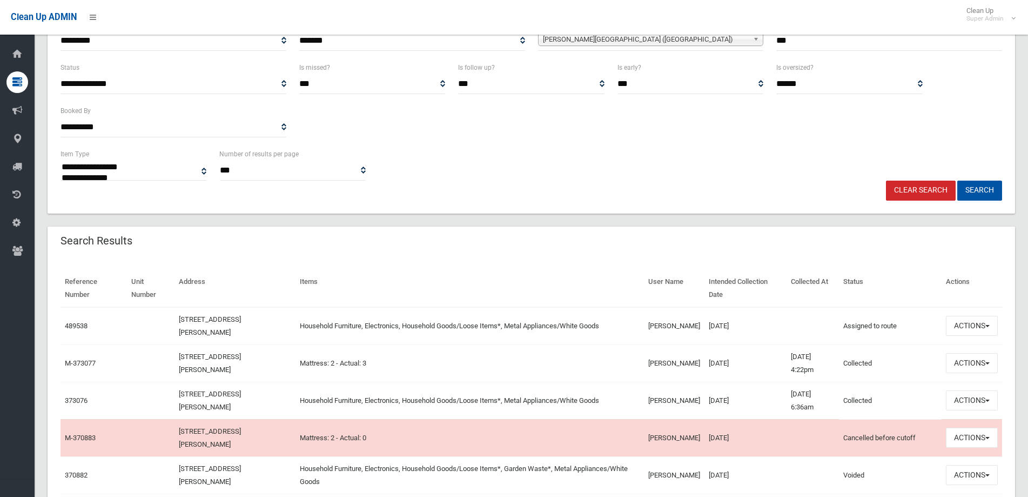
scroll to position [162, 0]
